Goal: Information Seeking & Learning: Understand process/instructions

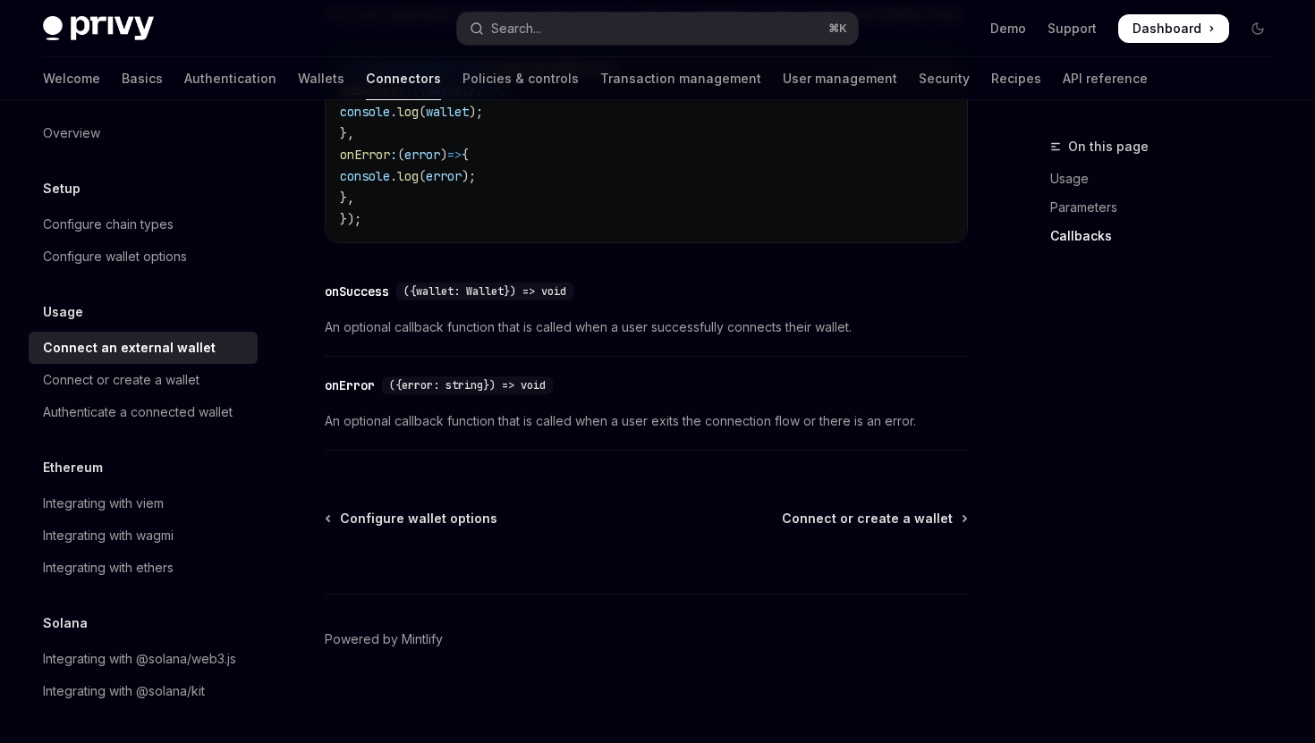
scroll to position [1210, 0]
click at [158, 658] on div "Integrating with @solana/web3.js" at bounding box center [139, 658] width 193 height 21
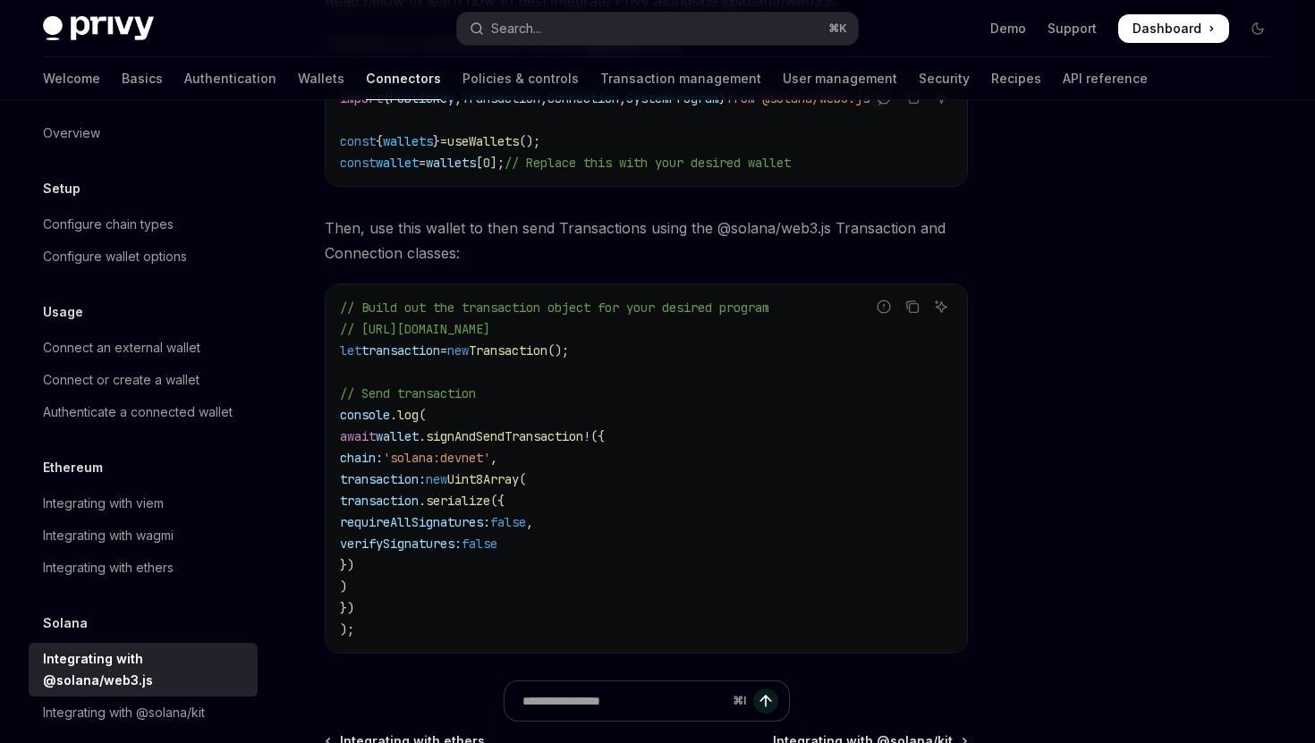
scroll to position [452, 0]
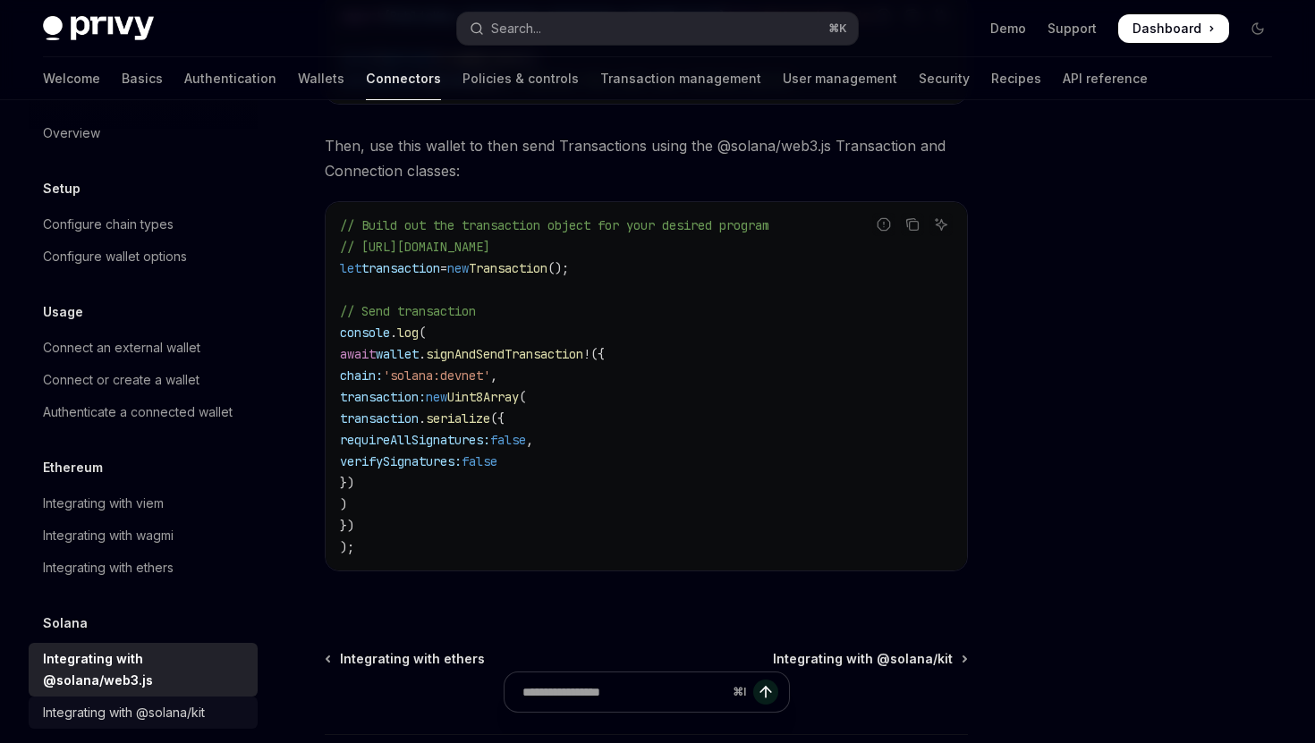
click at [159, 702] on div "Integrating with @solana/kit" at bounding box center [124, 712] width 162 height 21
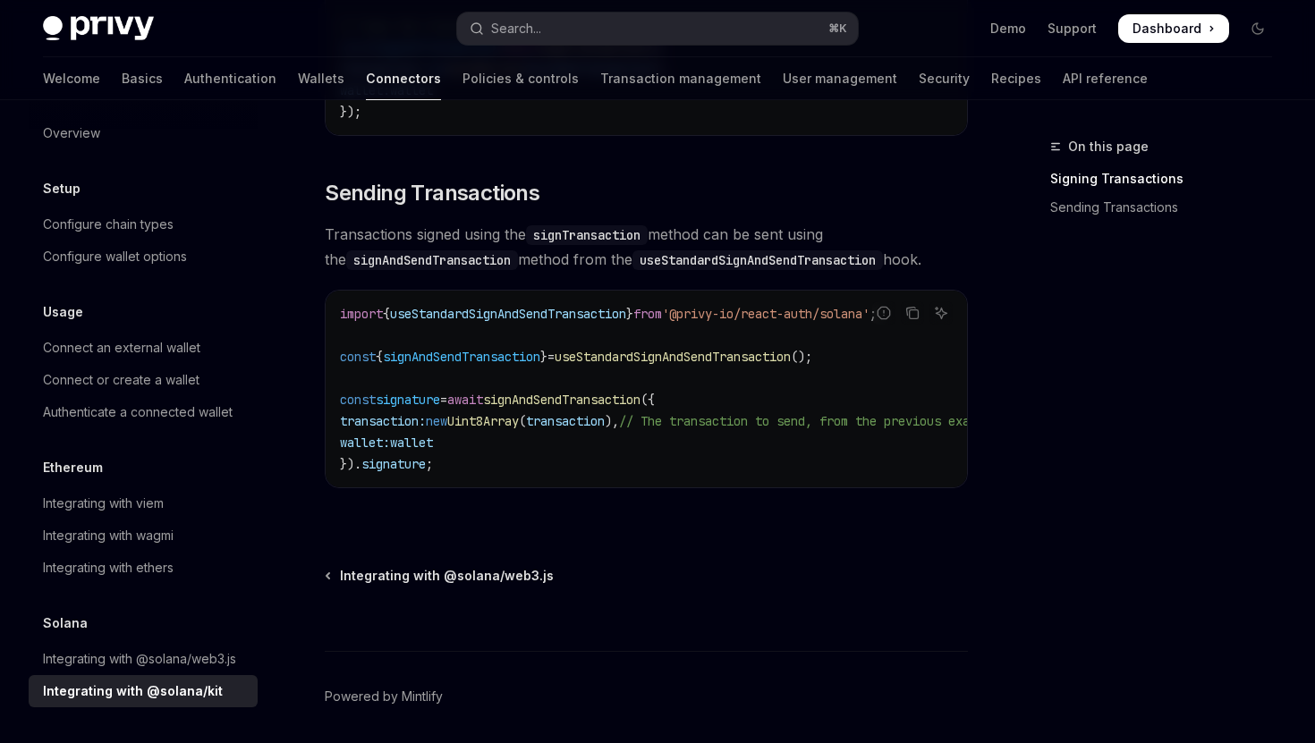
scroll to position [1572, 0]
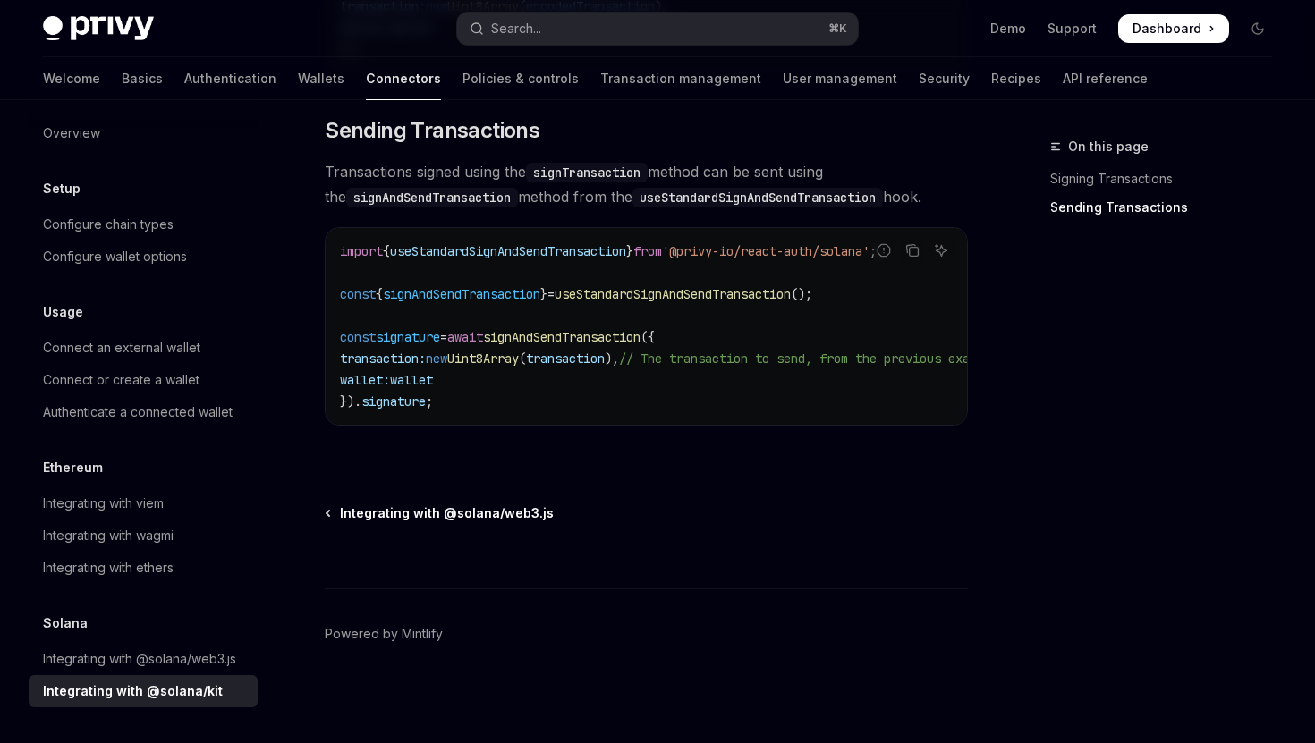
click at [395, 507] on span "Integrating with @solana/web3.js" at bounding box center [447, 513] width 214 height 18
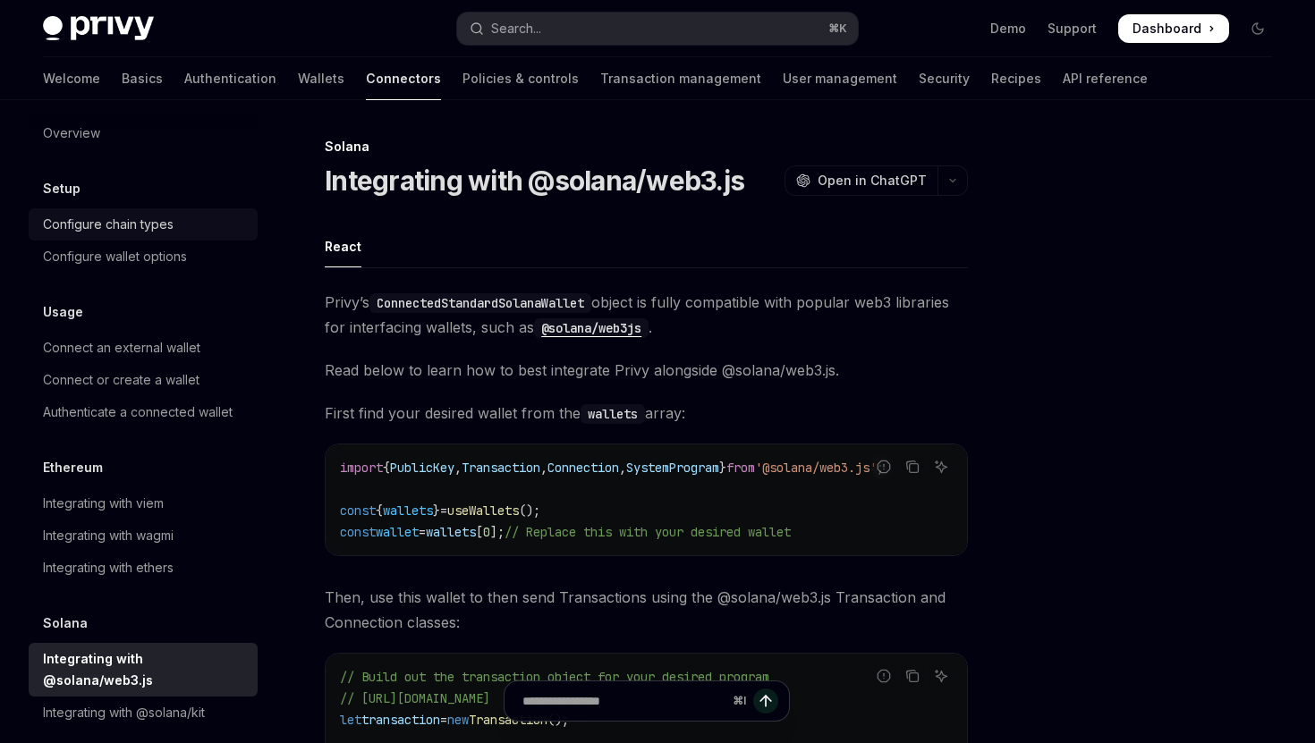
click at [161, 218] on div "Configure chain types" at bounding box center [108, 224] width 131 height 21
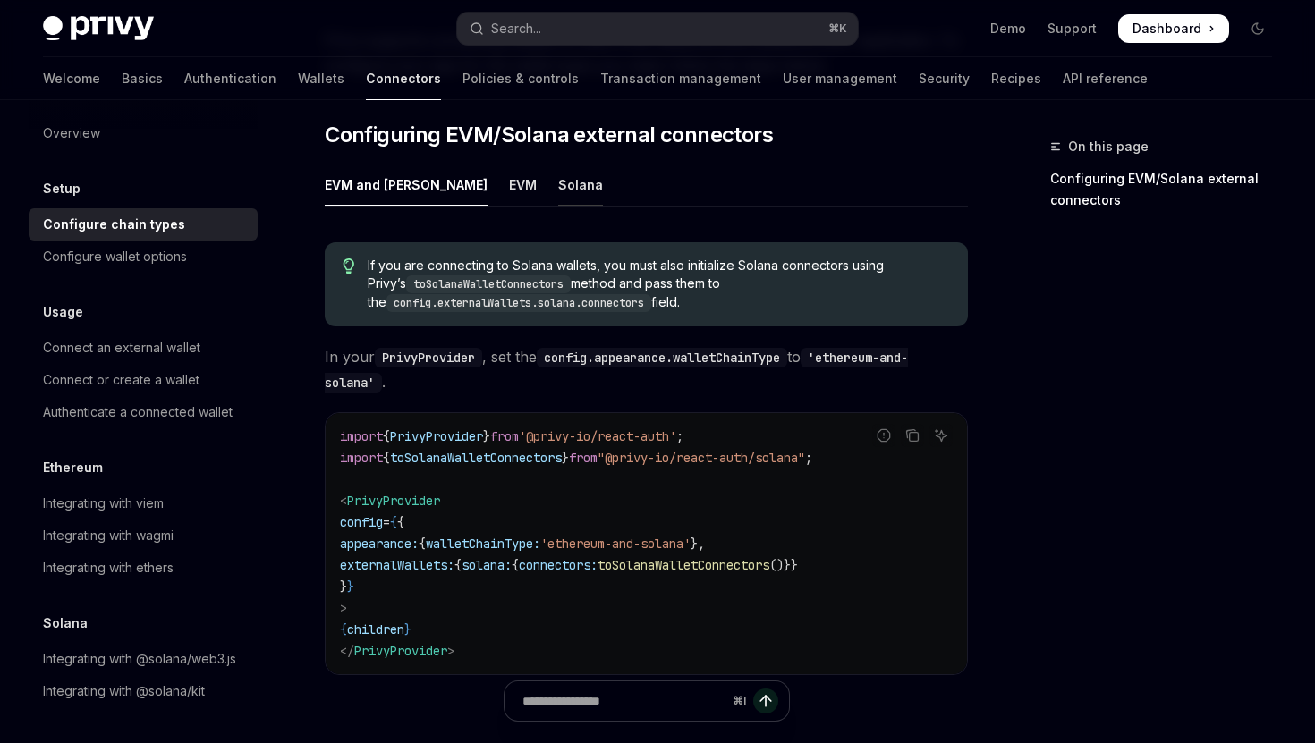
scroll to position [235, 0]
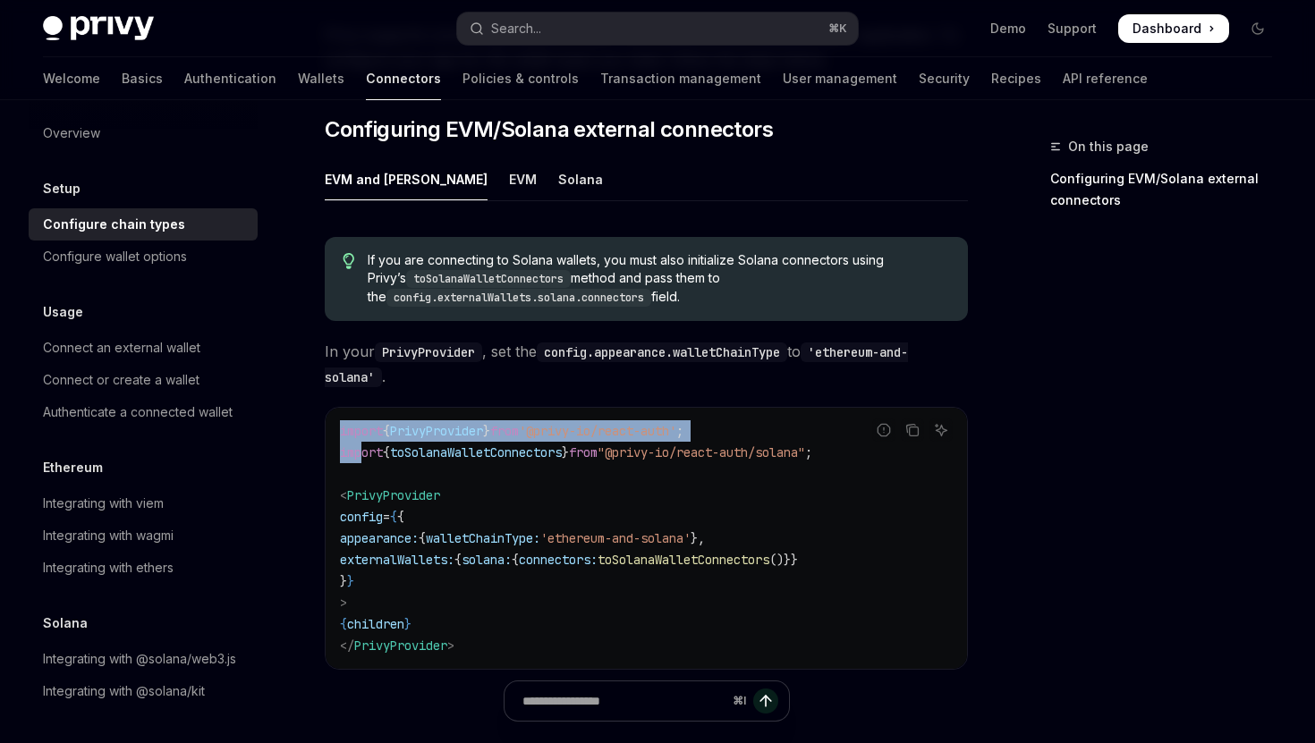
drag, startPoint x: 875, startPoint y: 419, endPoint x: 363, endPoint y: 428, distance: 511.6
click at [361, 428] on div "Report incorrect code Copy Ask AI import { PrivyProvider } from '@privy-io/reac…" at bounding box center [646, 538] width 643 height 263
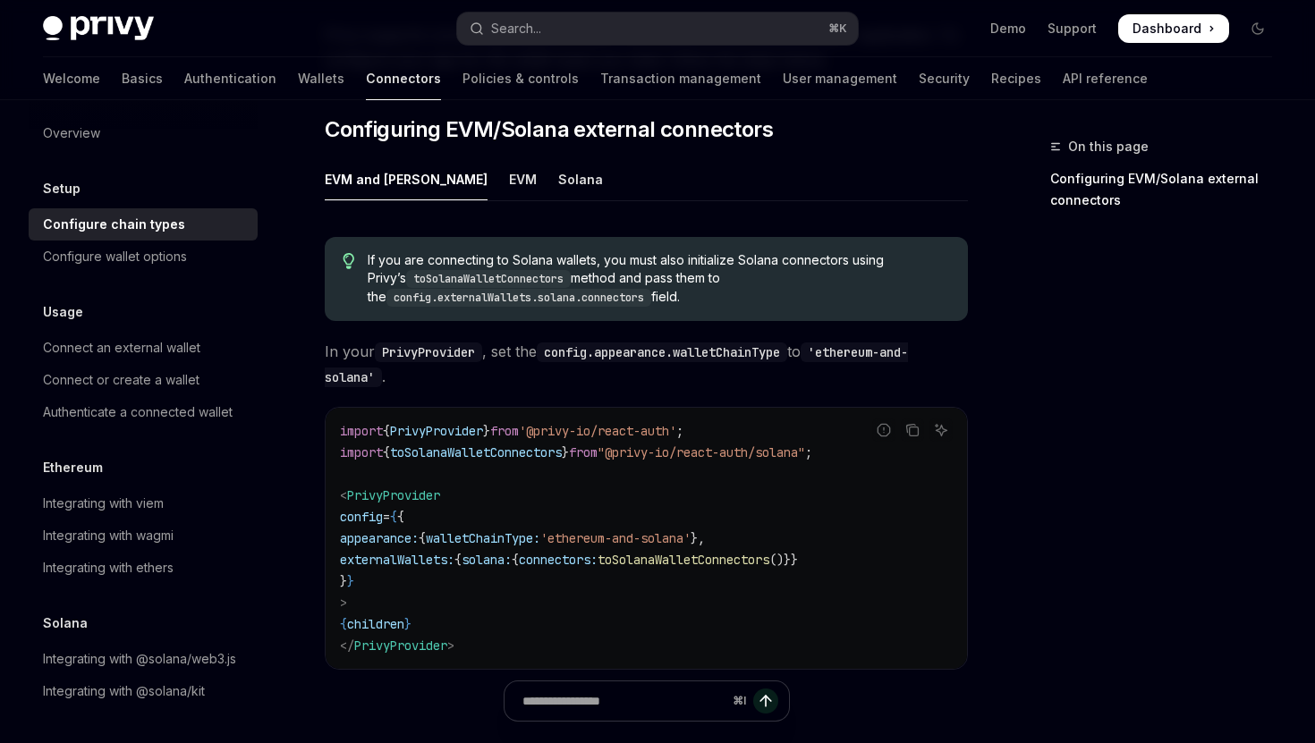
click at [420, 444] on span "toSolanaWalletConnectors" at bounding box center [476, 452] width 172 height 16
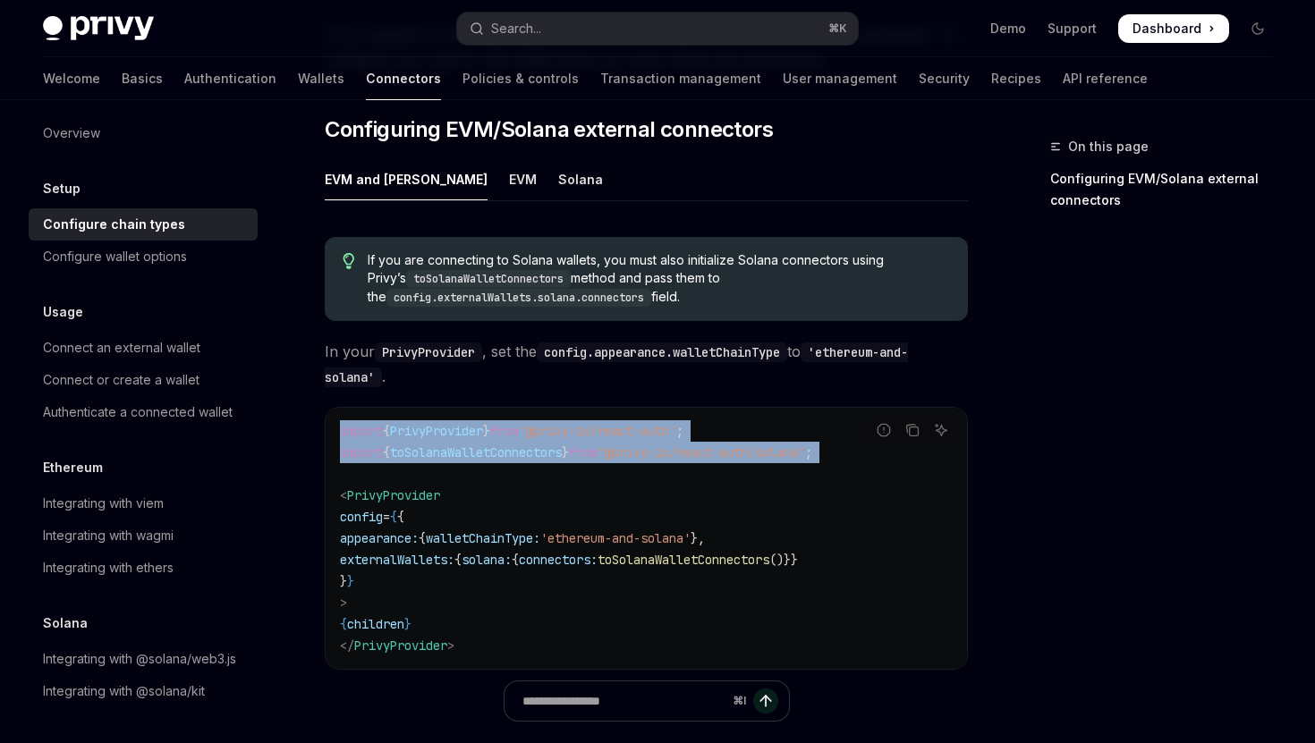
drag, startPoint x: 858, startPoint y: 420, endPoint x: 503, endPoint y: 444, distance: 355.8
click at [502, 444] on div "Report incorrect code Copy Ask AI import { PrivyProvider } from '@privy-io/reac…" at bounding box center [646, 538] width 643 height 263
click at [503, 444] on code "import { PrivyProvider } from '@privy-io/react-auth' ; import { toSolanaWalletC…" at bounding box center [646, 538] width 613 height 236
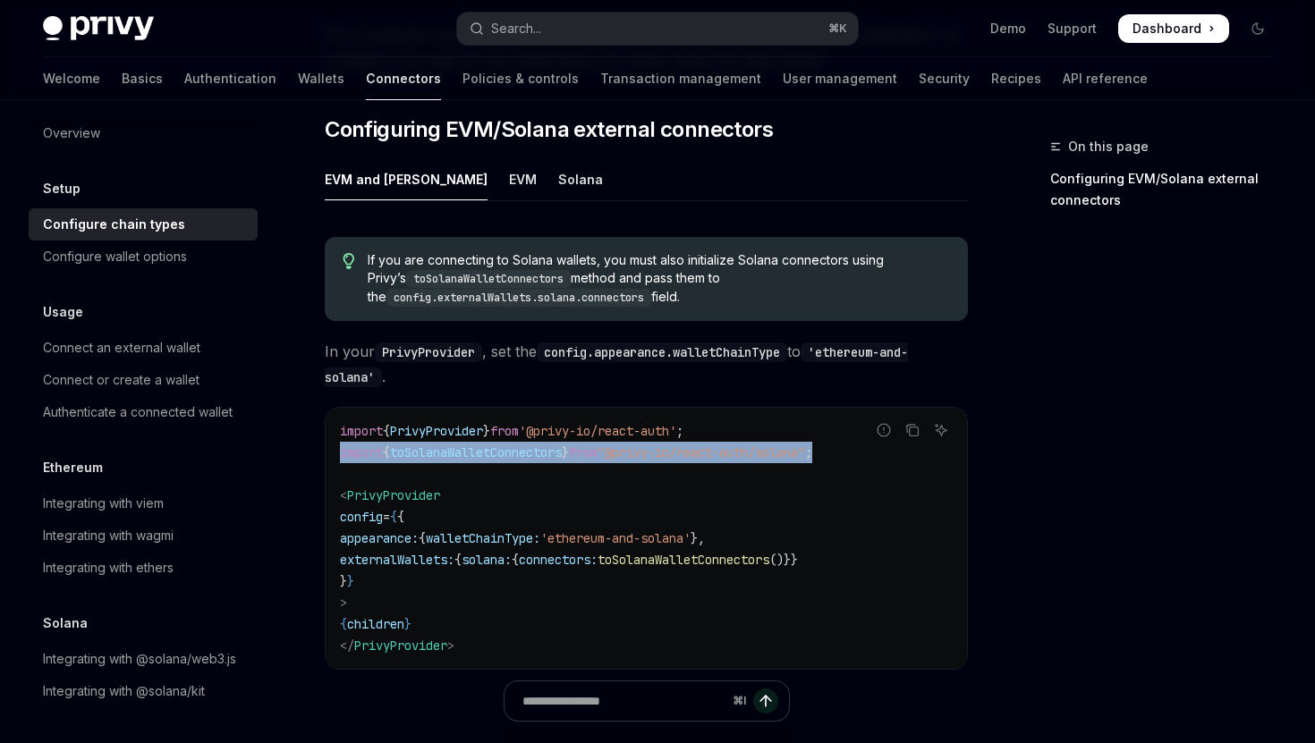
drag, startPoint x: 340, startPoint y: 421, endPoint x: 873, endPoint y: 411, distance: 533.1
click at [873, 420] on code "import { PrivyProvider } from '@privy-io/react-auth' ; import { toSolanaWalletC…" at bounding box center [646, 538] width 613 height 236
copy span "import { toSolanaWalletConnectors } from "@privy-io/react-auth/solana" ;"
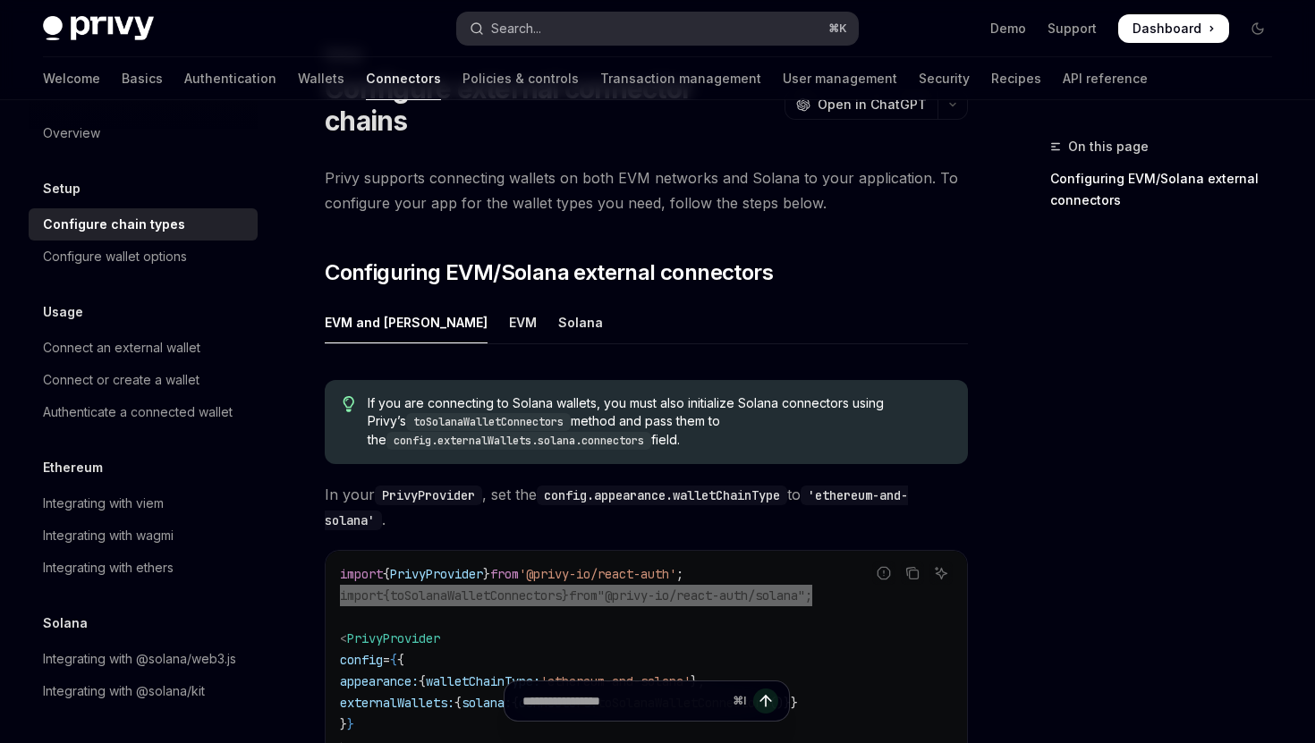
scroll to position [90, 0]
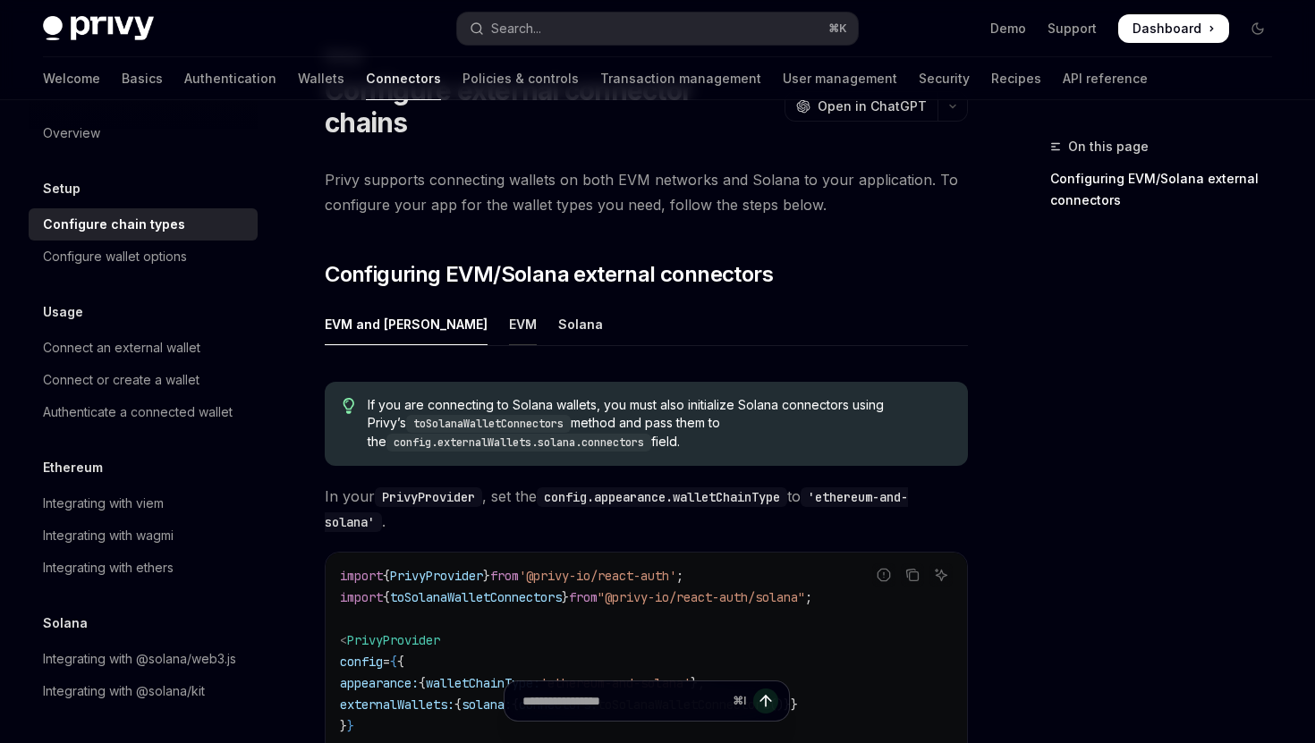
click at [509, 303] on div "EVM" at bounding box center [523, 324] width 28 height 42
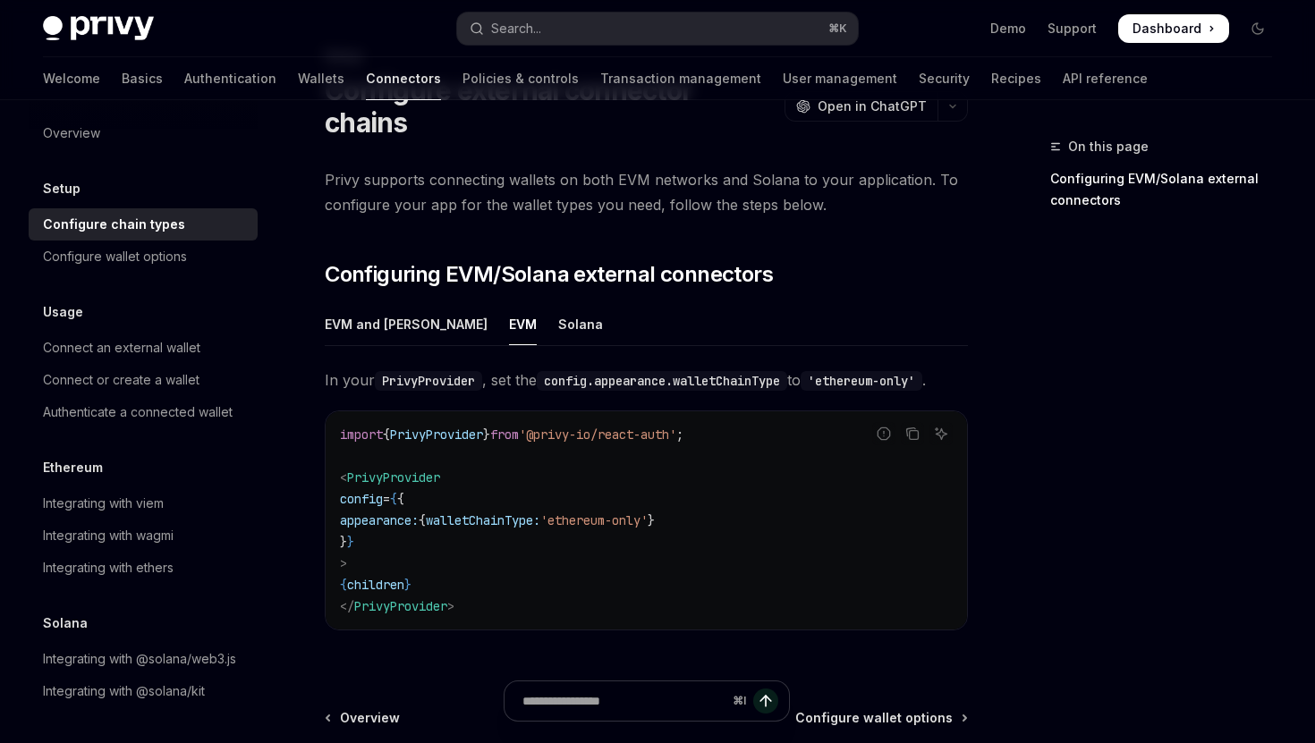
click at [532, 512] on span "walletChainType:" at bounding box center [483, 520] width 114 height 16
copy span "walletChainType"
click at [558, 303] on div "Solana" at bounding box center [580, 324] width 45 height 42
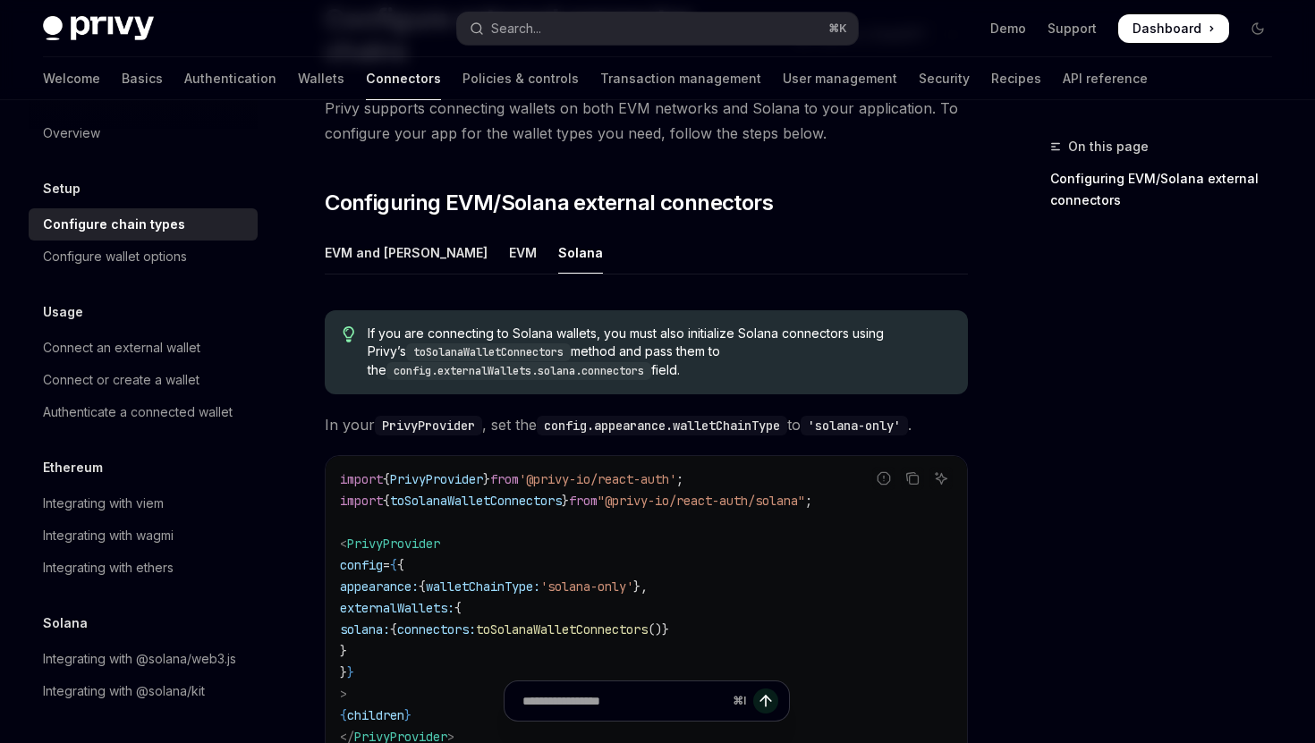
scroll to position [165, 0]
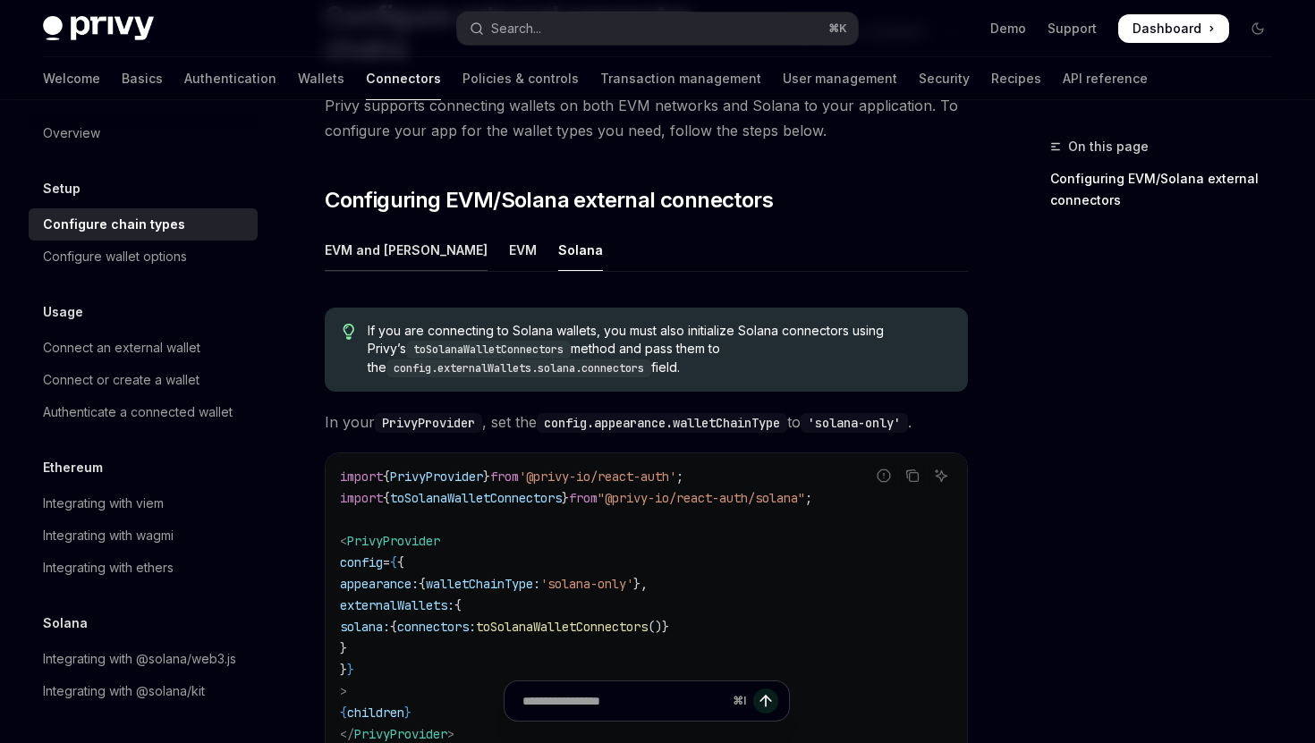
click at [397, 229] on div "EVM and [PERSON_NAME]" at bounding box center [406, 250] width 163 height 42
type textarea "*"
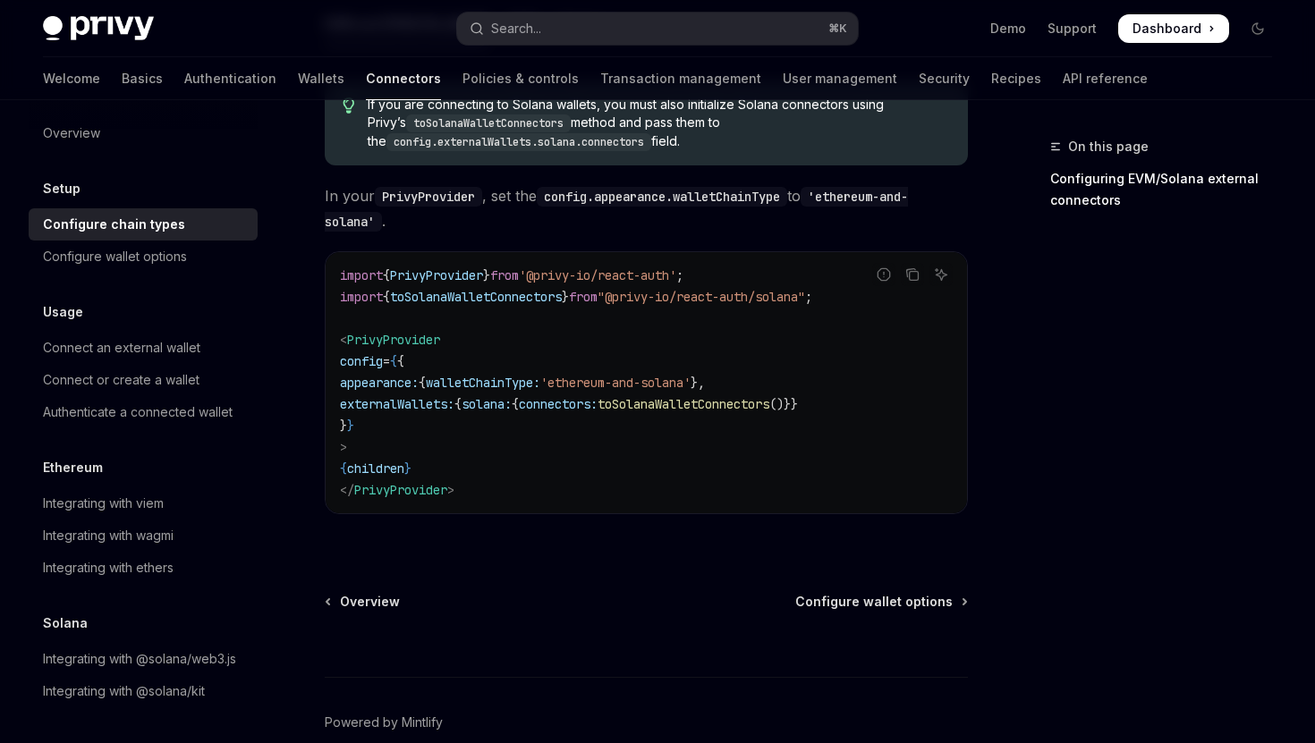
scroll to position [378, 0]
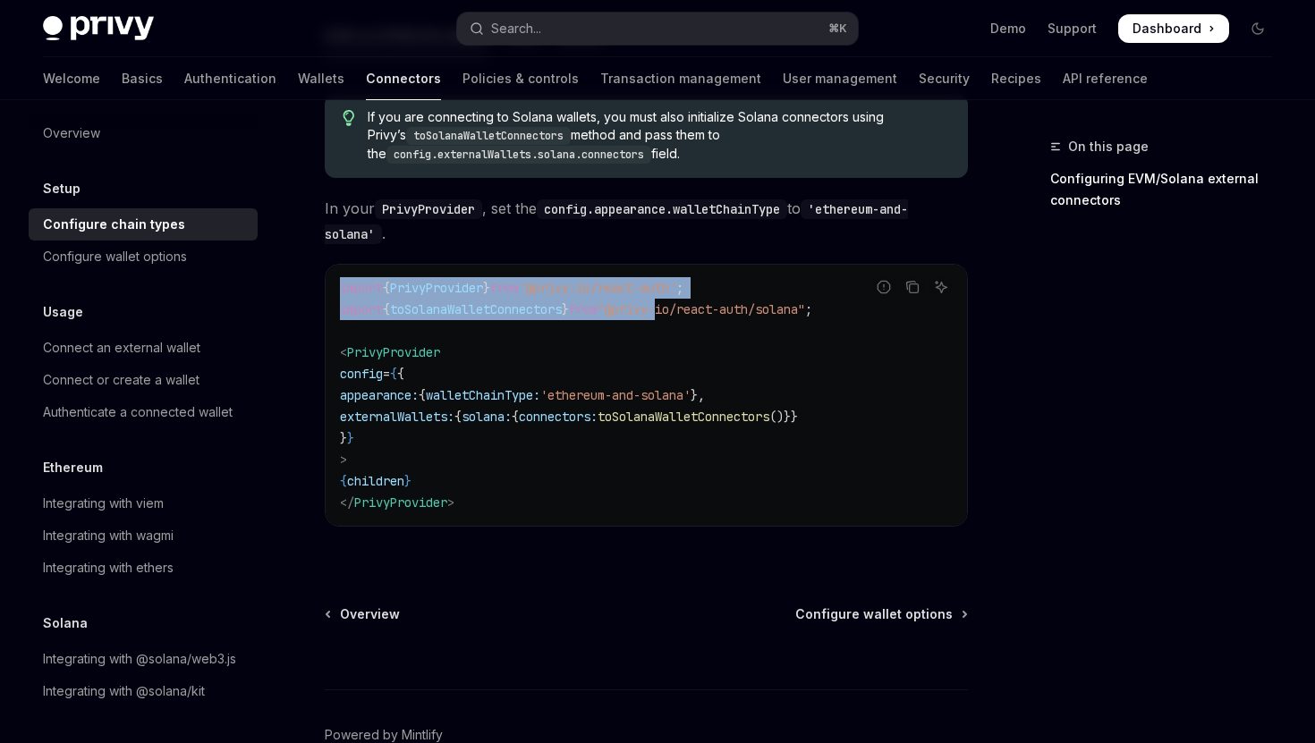
drag, startPoint x: 847, startPoint y: 274, endPoint x: 687, endPoint y: 279, distance: 160.2
click at [687, 279] on div "Report incorrect code Copy Ask AI import { PrivyProvider } from '@privy-io/reac…" at bounding box center [646, 395] width 643 height 263
click at [687, 301] on span ""@privy-io/react-auth/solana"" at bounding box center [700, 309] width 207 height 16
drag, startPoint x: 641, startPoint y: 277, endPoint x: 835, endPoint y: 277, distance: 194.1
click at [833, 277] on div "Report incorrect code Copy Ask AI import { PrivyProvider } from '@privy-io/reac…" at bounding box center [646, 395] width 643 height 263
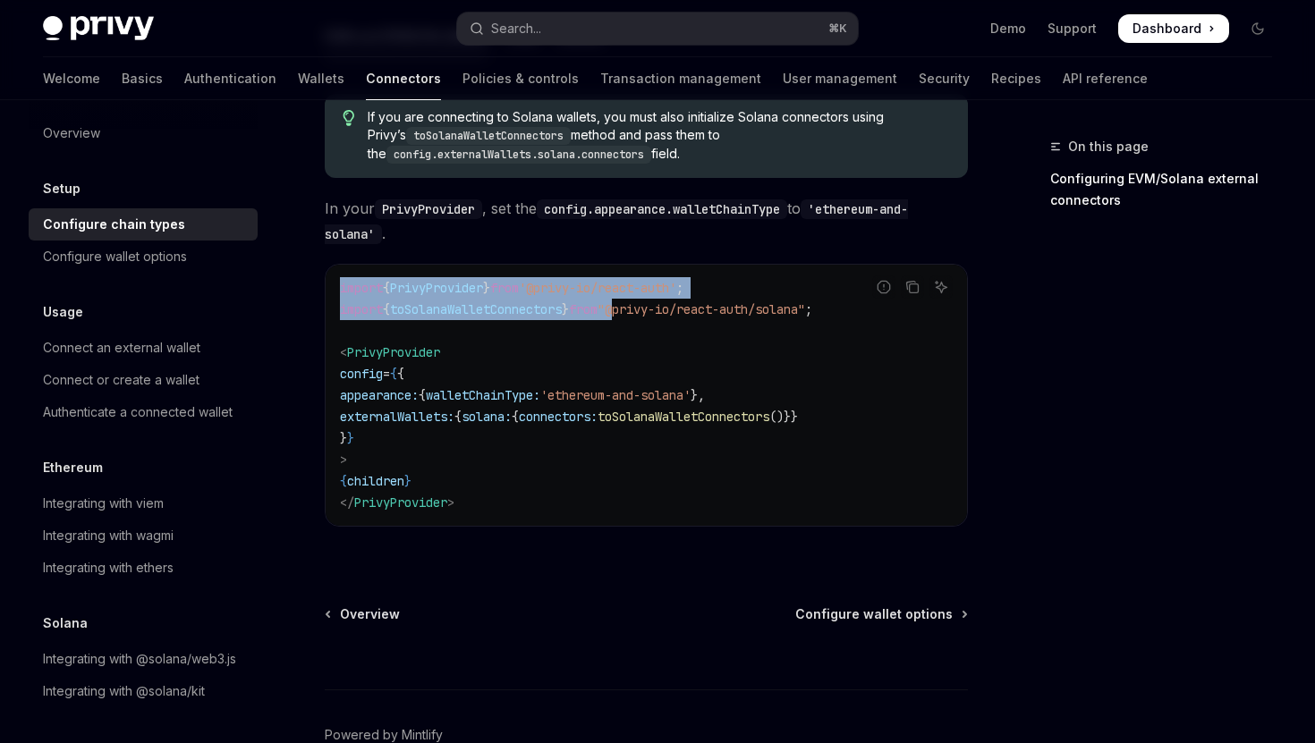
click at [835, 306] on div "Report incorrect code" at bounding box center [884, 315] width 126 height 18
drag, startPoint x: 844, startPoint y: 276, endPoint x: 704, endPoint y: 274, distance: 140.4
click at [704, 274] on div "Report incorrect code Copy Ask AI import { PrivyProvider } from '@privy-io/reac…" at bounding box center [646, 395] width 643 height 263
click at [704, 301] on span ""@privy-io/react-auth/solana"" at bounding box center [700, 309] width 207 height 16
drag, startPoint x: 642, startPoint y: 277, endPoint x: 845, endPoint y: 283, distance: 203.1
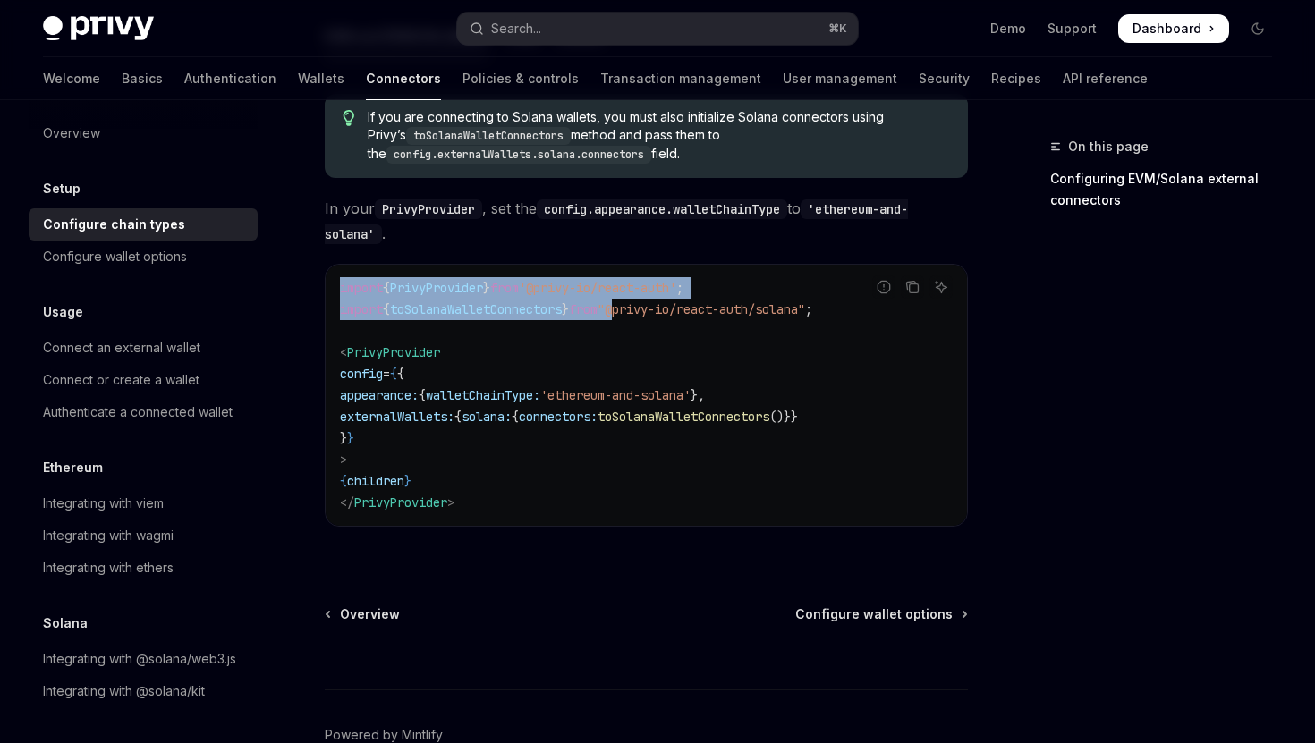
click at [845, 283] on div "Report incorrect code Copy Ask AI import { PrivyProvider } from '@privy-io/reac…" at bounding box center [646, 395] width 643 height 263
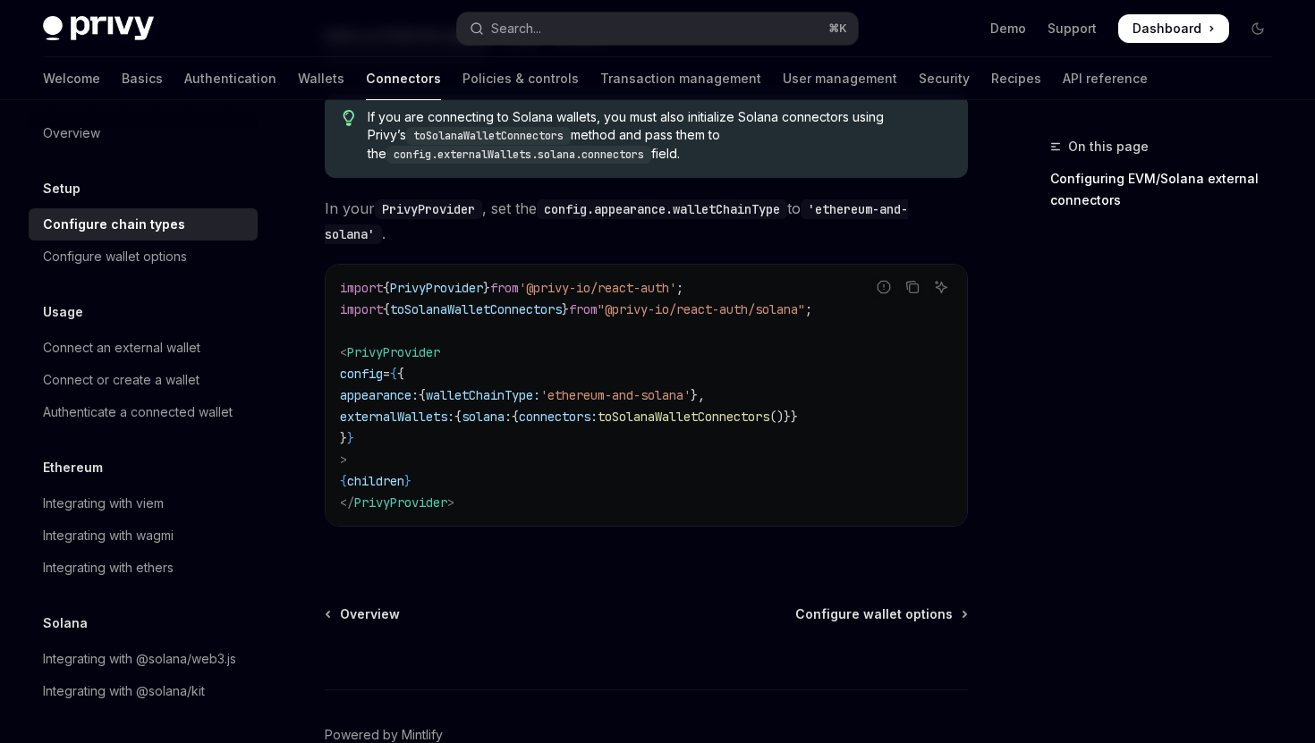
click at [753, 299] on code "import { PrivyProvider } from '@privy-io/react-auth' ; import { toSolanaWalletC…" at bounding box center [646, 395] width 613 height 236
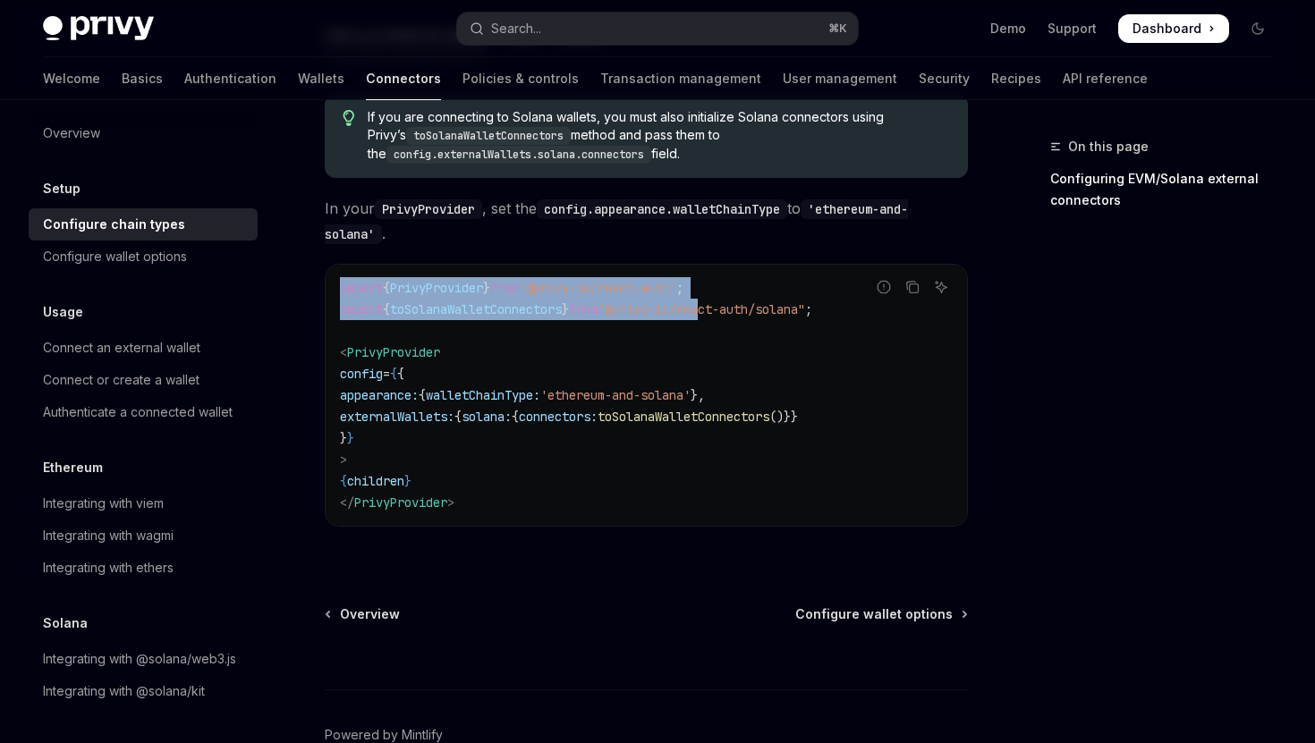
drag, startPoint x: 841, startPoint y: 274, endPoint x: 732, endPoint y: 275, distance: 110.0
click at [732, 275] on div "Report incorrect code Copy Ask AI import { PrivyProvider } from '@privy-io/reac…" at bounding box center [646, 395] width 643 height 263
click at [912, 280] on icon "Copy the contents from the code block" at bounding box center [912, 287] width 14 height 14
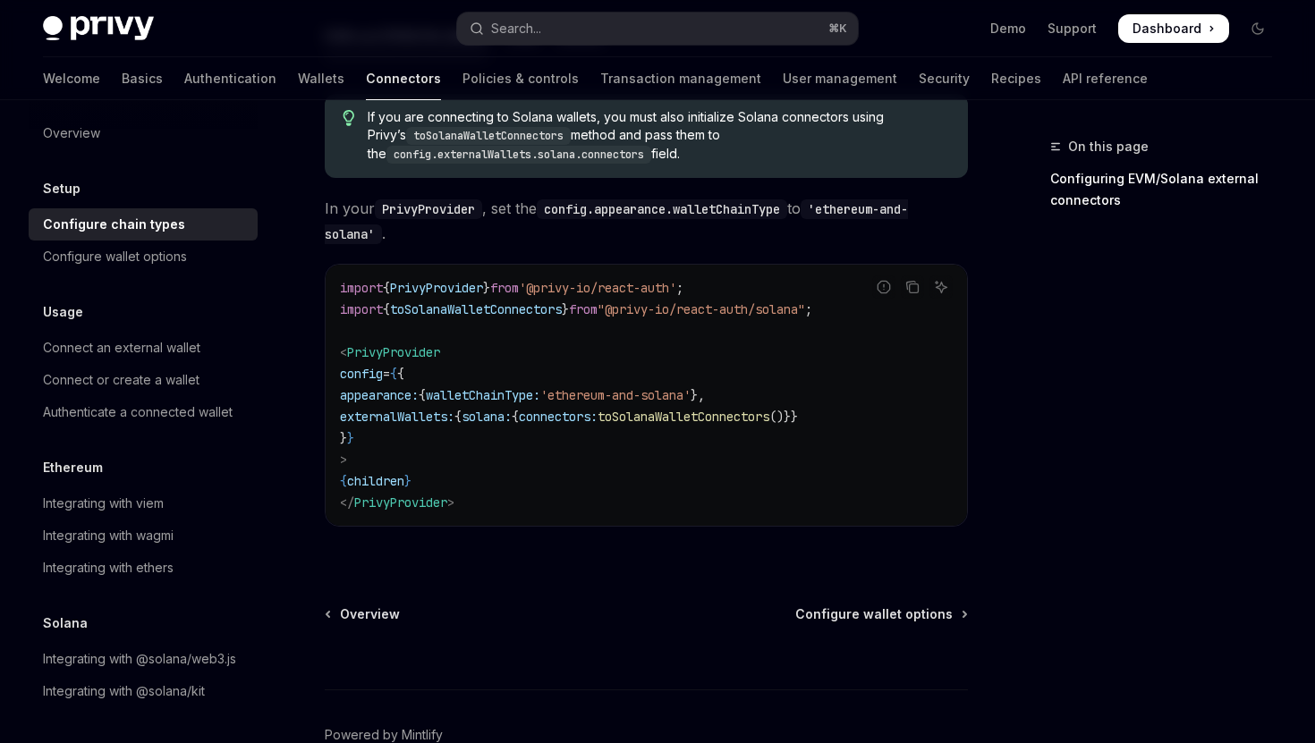
click at [483, 308] on code "import { PrivyProvider } from '@privy-io/react-auth' ; import { toSolanaWalletC…" at bounding box center [646, 395] width 613 height 236
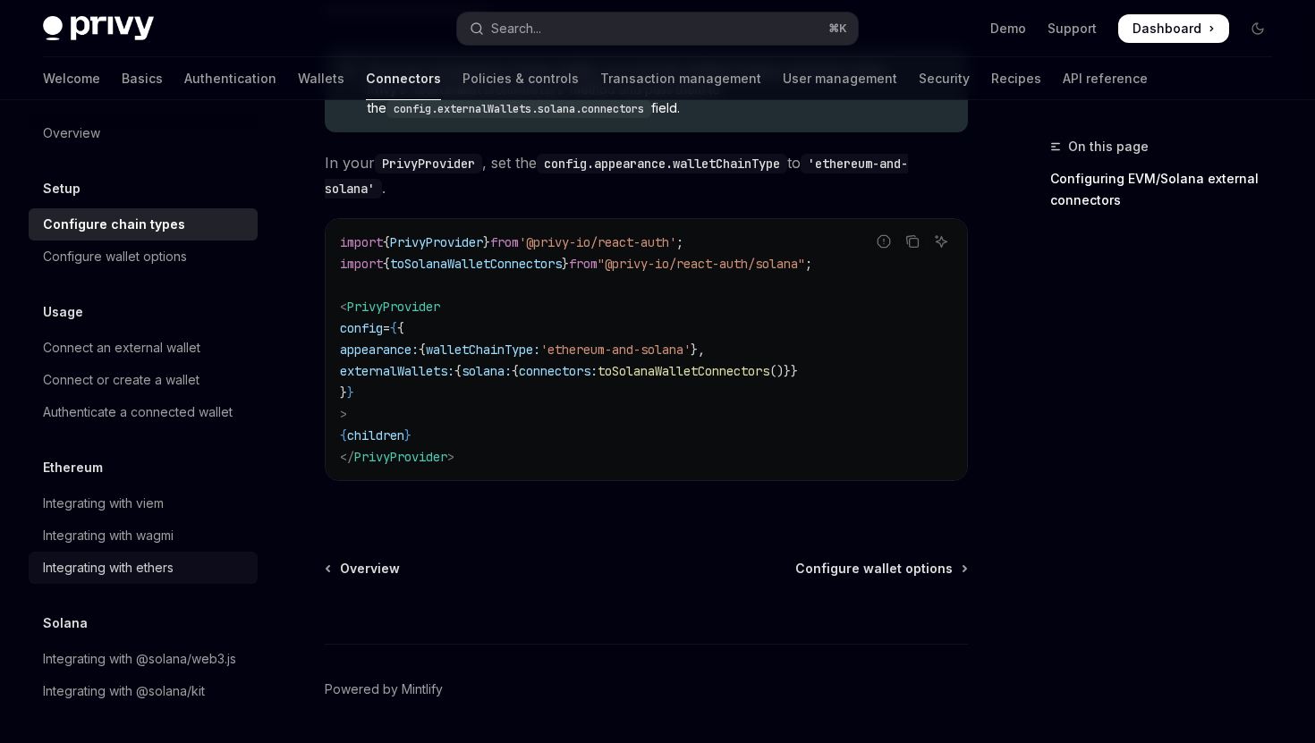
scroll to position [446, 0]
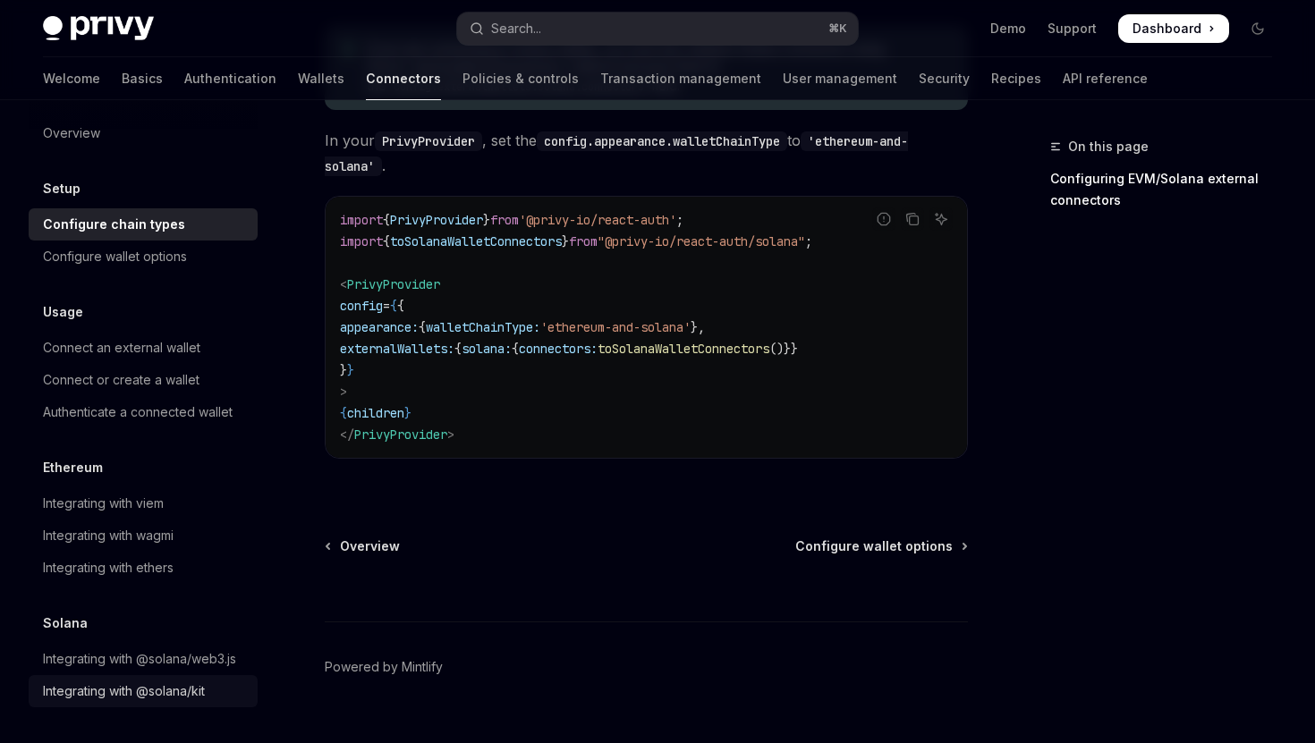
click at [147, 691] on div "Integrating with @solana/kit" at bounding box center [124, 691] width 162 height 21
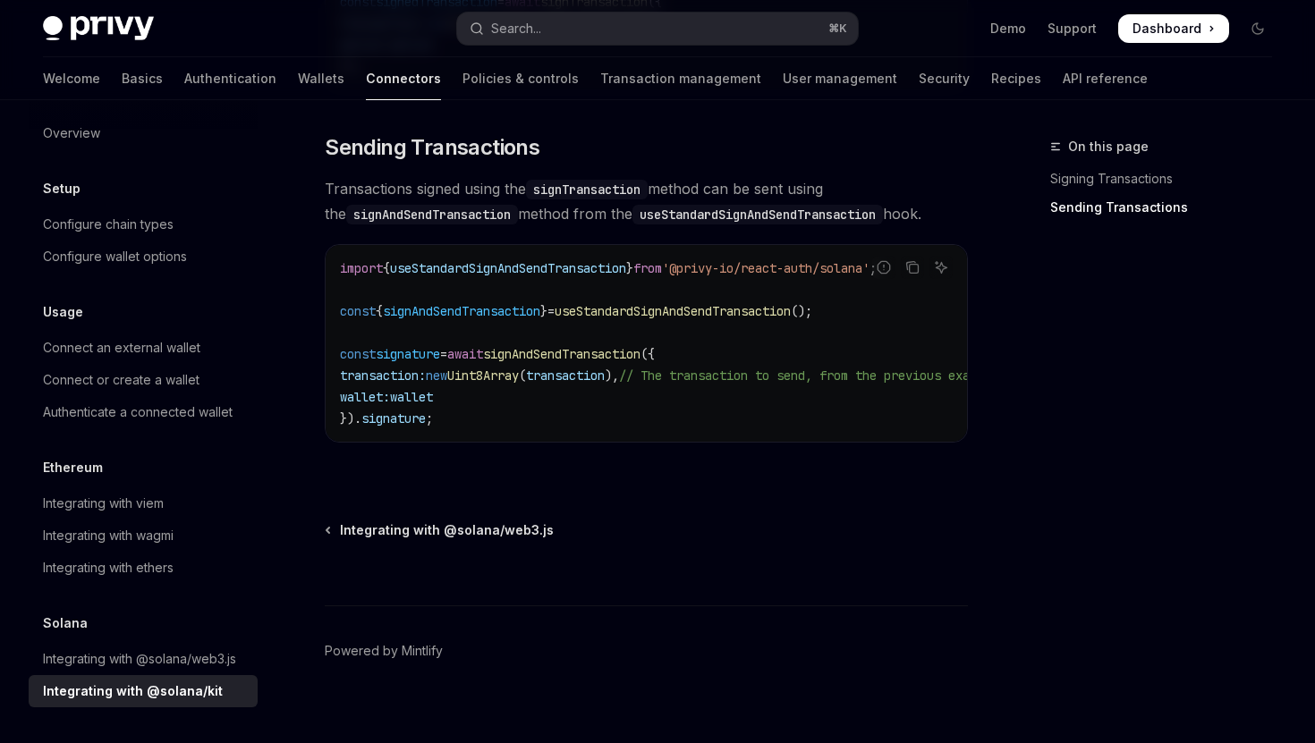
scroll to position [1549, 0]
click at [168, 663] on div "Integrating with @solana/web3.js" at bounding box center [139, 658] width 193 height 21
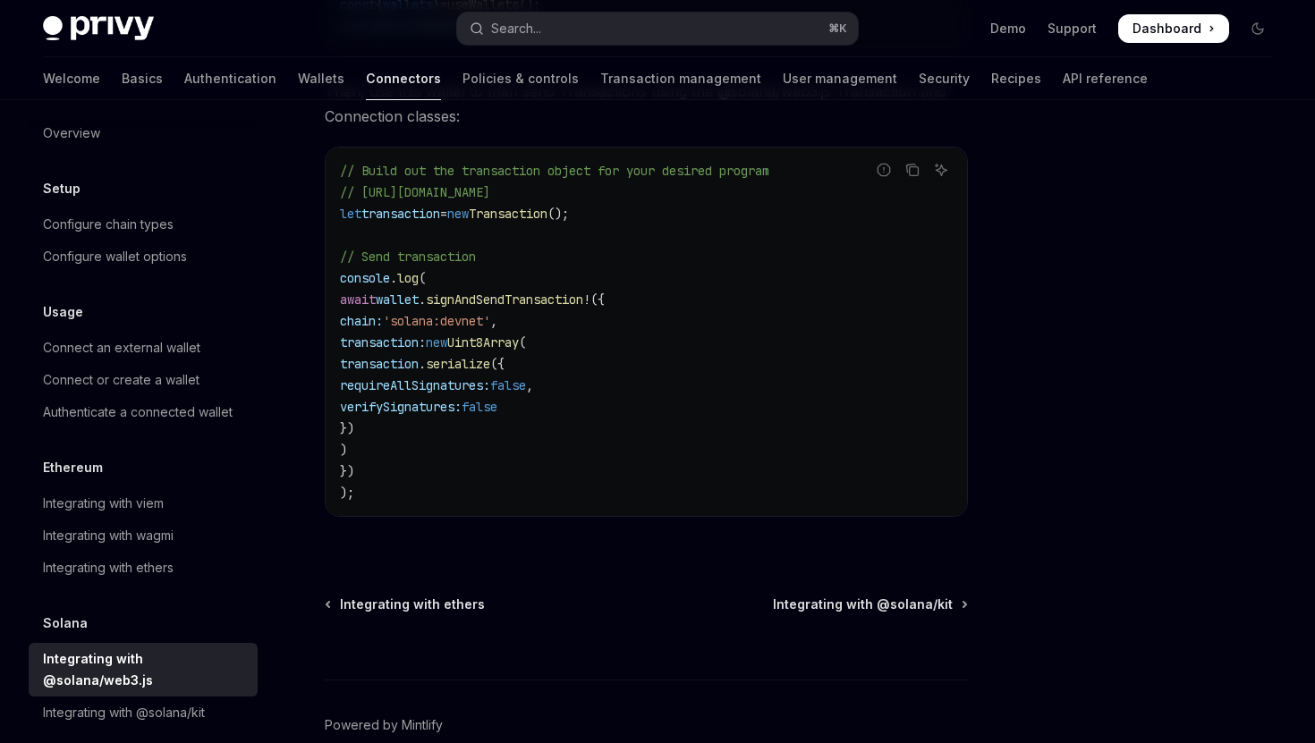
scroll to position [509, 0]
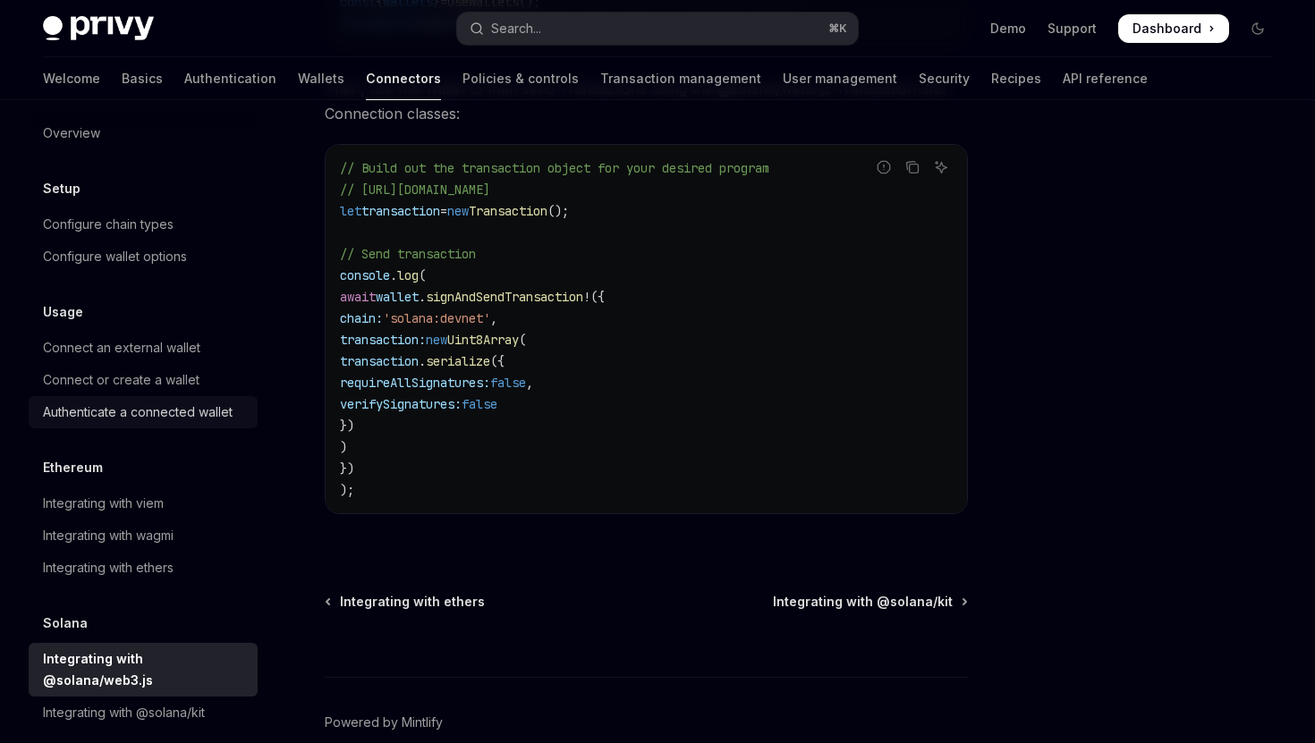
click at [176, 410] on div "Authenticate a connected wallet" at bounding box center [138, 412] width 190 height 21
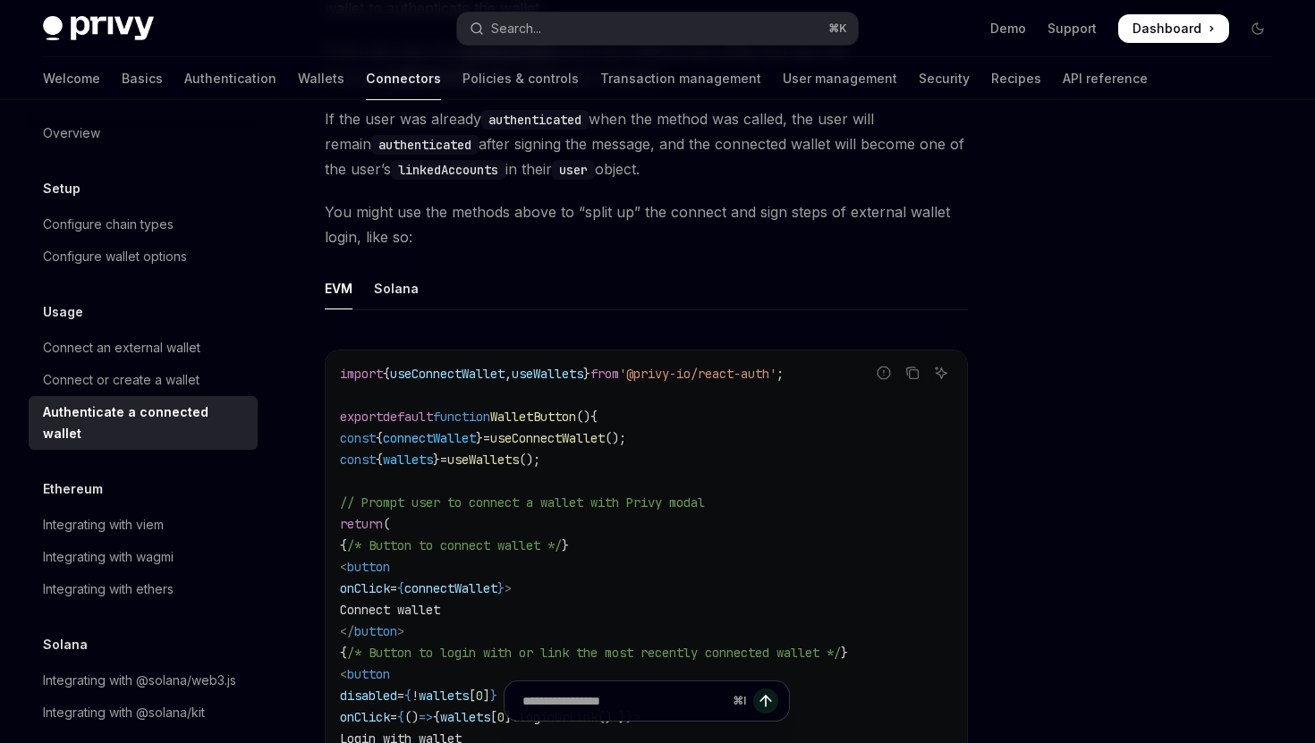
scroll to position [777, 0]
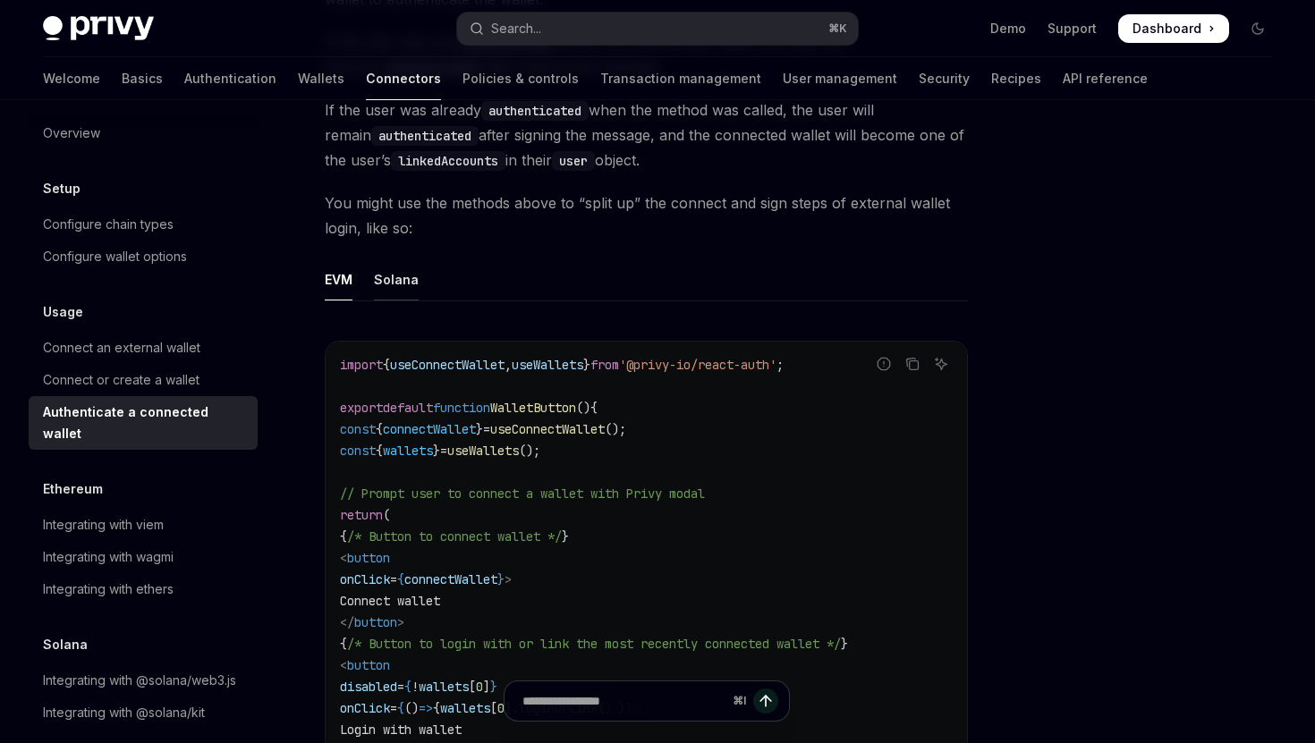
click at [402, 281] on div "Solana" at bounding box center [396, 279] width 45 height 42
type textarea "*"
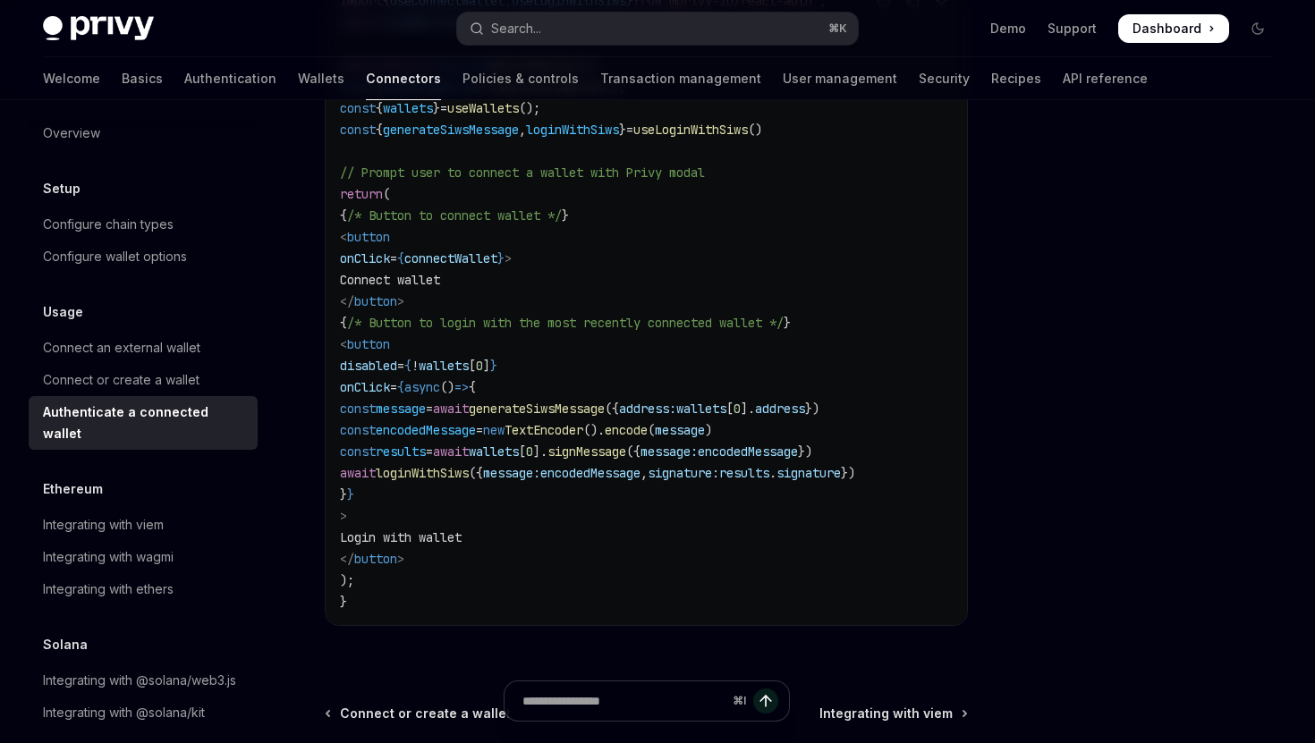
scroll to position [1129, 0]
